Goal: Find specific page/section: Find specific page/section

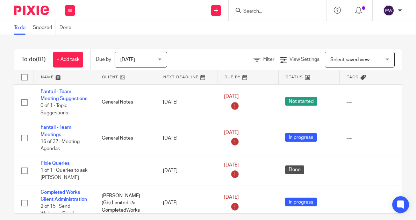
click at [255, 10] on input "Search" at bounding box center [273, 11] width 63 height 6
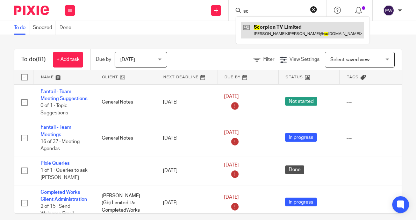
type input "sc"
click at [267, 32] on link at bounding box center [302, 30] width 123 height 16
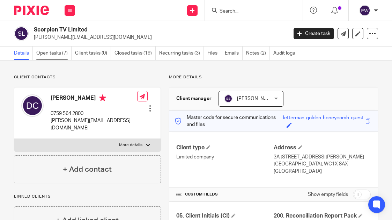
click at [62, 57] on link "Open tasks (7)" at bounding box center [53, 53] width 35 height 14
